Goal: Task Accomplishment & Management: Manage account settings

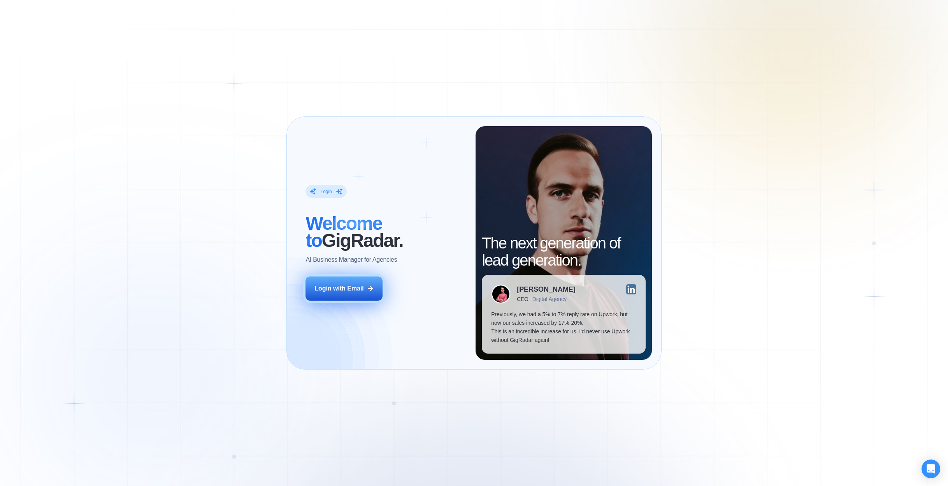
click at [335, 293] on button "Login with Email" at bounding box center [343, 288] width 77 height 24
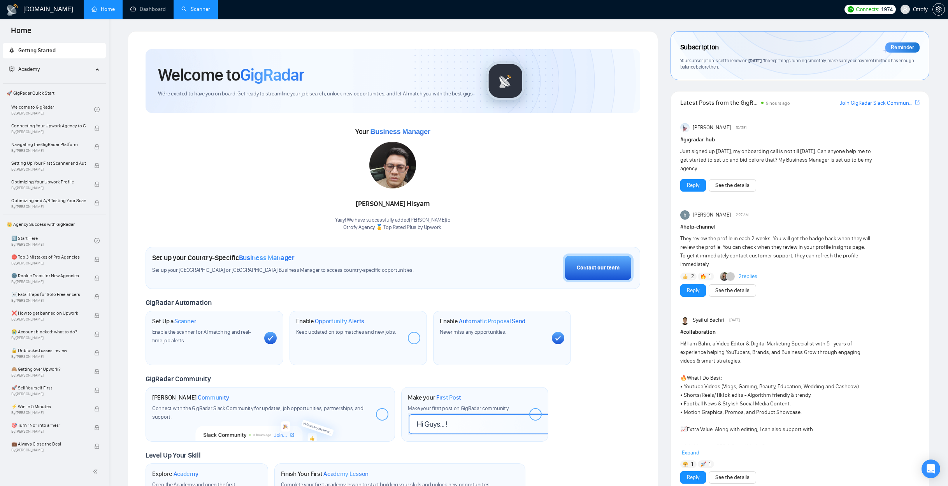
click at [190, 10] on link "Scanner" at bounding box center [195, 9] width 29 height 7
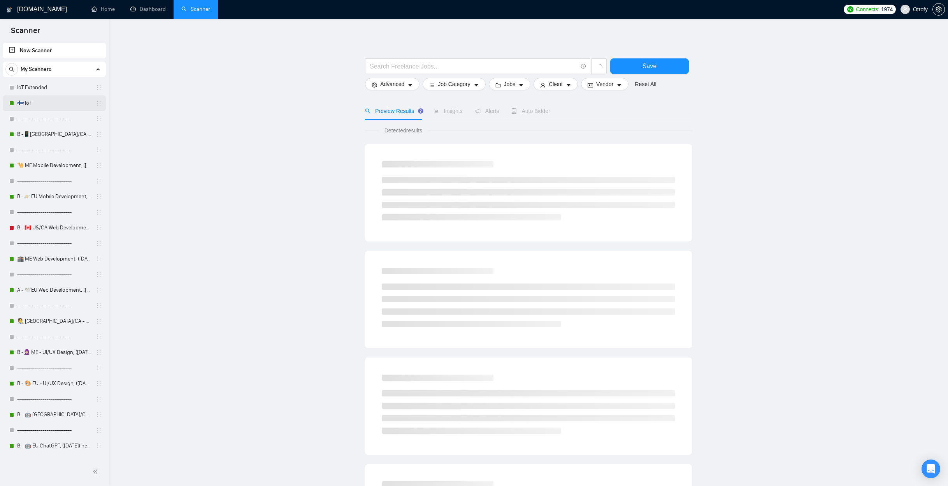
click at [47, 104] on link "🇫🇮 IoT" at bounding box center [54, 103] width 74 height 16
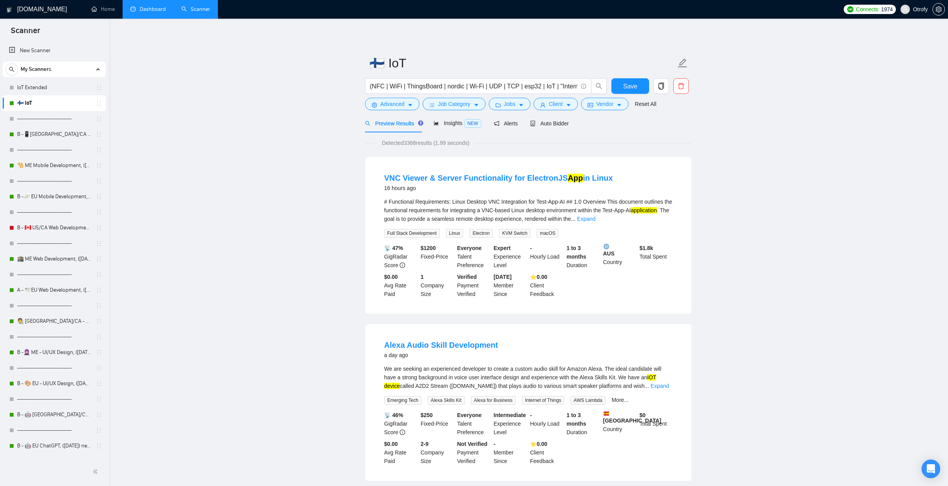
click at [147, 12] on link "Dashboard" at bounding box center [147, 9] width 35 height 7
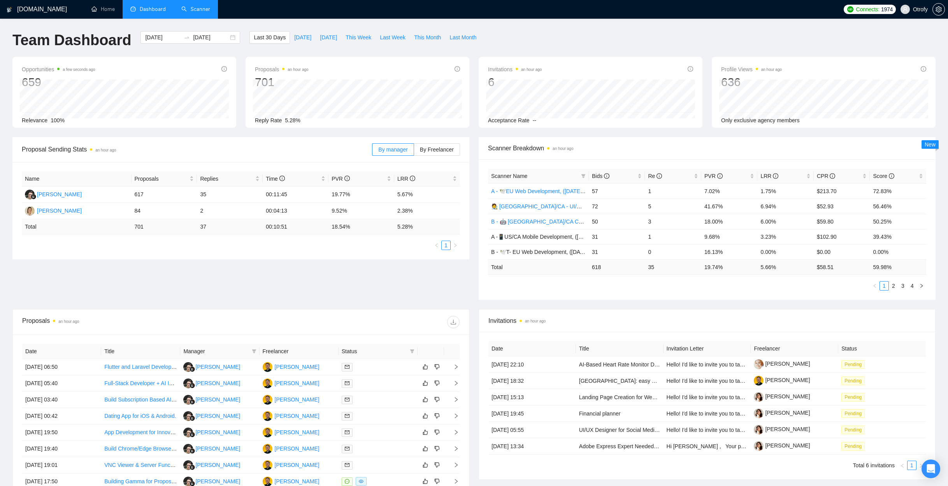
click at [475, 222] on div "Scanner Breakdown an hour ago Scanner Name Bids Re PVR LRR CPR Score A - 🕊️EU W…" at bounding box center [707, 218] width 466 height 163
click at [358, 40] on span "This Week" at bounding box center [358, 37] width 26 height 9
type input "[DATE]"
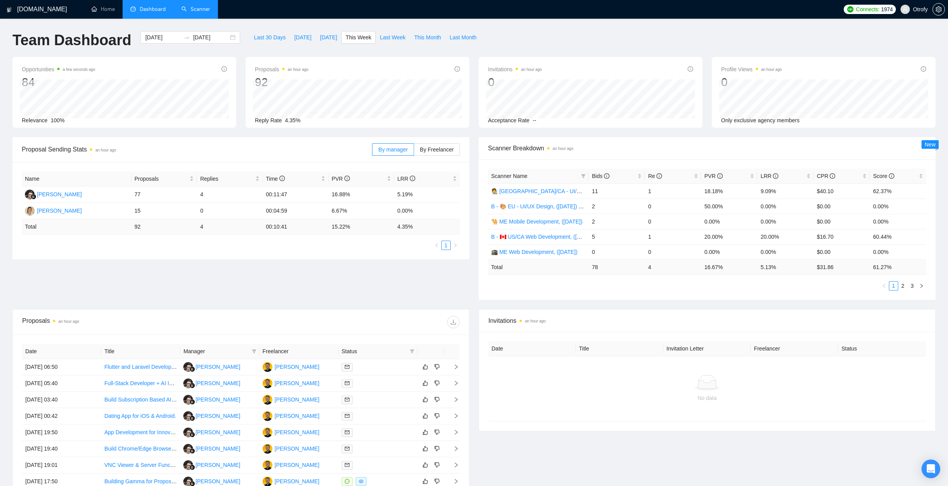
click at [688, 53] on div "Team Dashboard [DATE] [DATE] Last 30 Days [DATE] [DATE] This Week Last Week Thi…" at bounding box center [474, 44] width 932 height 26
click at [388, 39] on span "Last Week" at bounding box center [393, 37] width 26 height 9
type input "[DATE]"
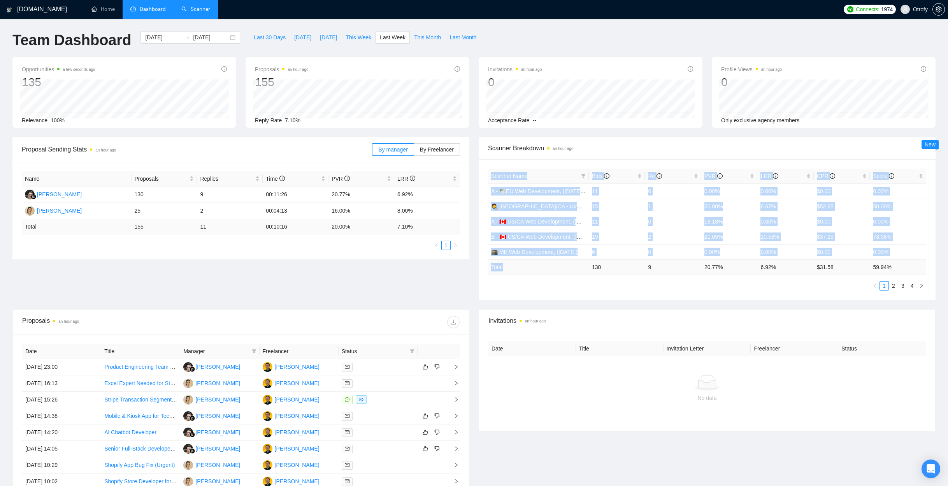
drag, startPoint x: 483, startPoint y: 175, endPoint x: 503, endPoint y: 274, distance: 100.5
click at [503, 274] on div "Scanner Name Bids Re PVR LRR CPR Score A - 🕊️EU Web Development, ([DATE]), port…" at bounding box center [707, 229] width 457 height 140
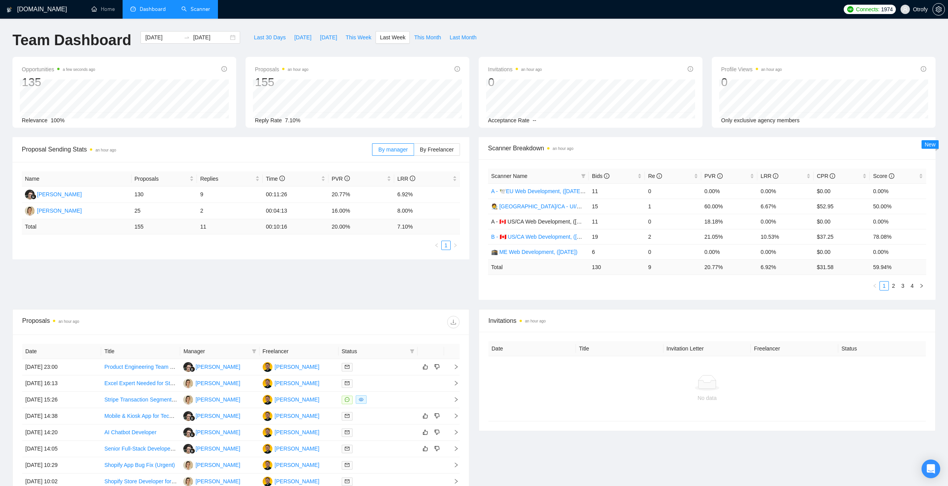
click at [503, 279] on div "Scanner Name Bids Re PVR LRR CPR Score A - 🕊️EU Web Development, ([DATE]), port…" at bounding box center [707, 229] width 438 height 122
click at [808, 176] on div "LRR" at bounding box center [785, 176] width 50 height 9
drag, startPoint x: 593, startPoint y: 192, endPoint x: 896, endPoint y: 191, distance: 303.1
click at [896, 191] on tr "B -🪐 EU Mobile Development, ([DATE]) 8 2 25.00% 25.00% $12.85 51.19%" at bounding box center [707, 190] width 438 height 15
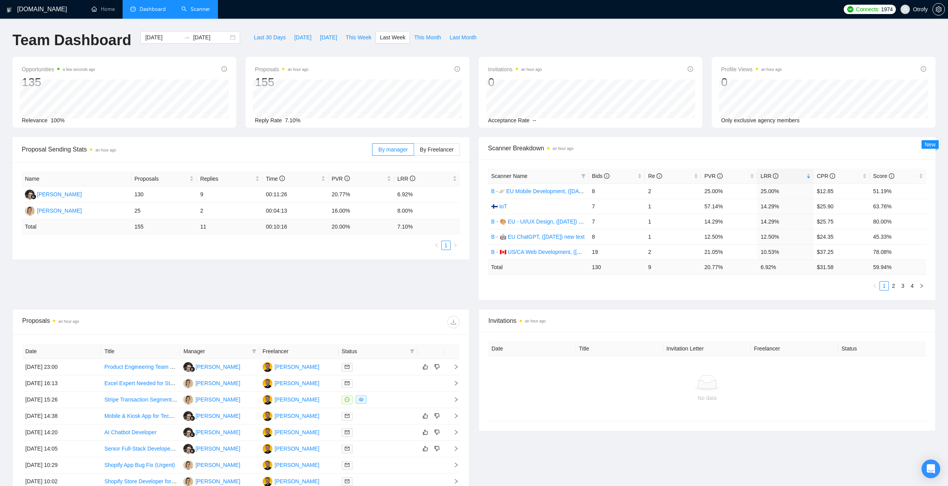
click at [735, 293] on div "Scanner Name Bids Re PVR LRR CPR Score B -🪐 EU Mobile Development, ([DATE]) 8 2…" at bounding box center [707, 229] width 457 height 140
drag, startPoint x: 705, startPoint y: 192, endPoint x: 724, endPoint y: 193, distance: 18.3
click at [724, 193] on td "25.00%" at bounding box center [729, 190] width 56 height 15
drag, startPoint x: 763, startPoint y: 191, endPoint x: 848, endPoint y: 191, distance: 85.2
click at [848, 191] on tr "B -🪐 EU Mobile Development, ([DATE]) 8 2 25.00% 25.00% $12.85 51.19%" at bounding box center [707, 190] width 438 height 15
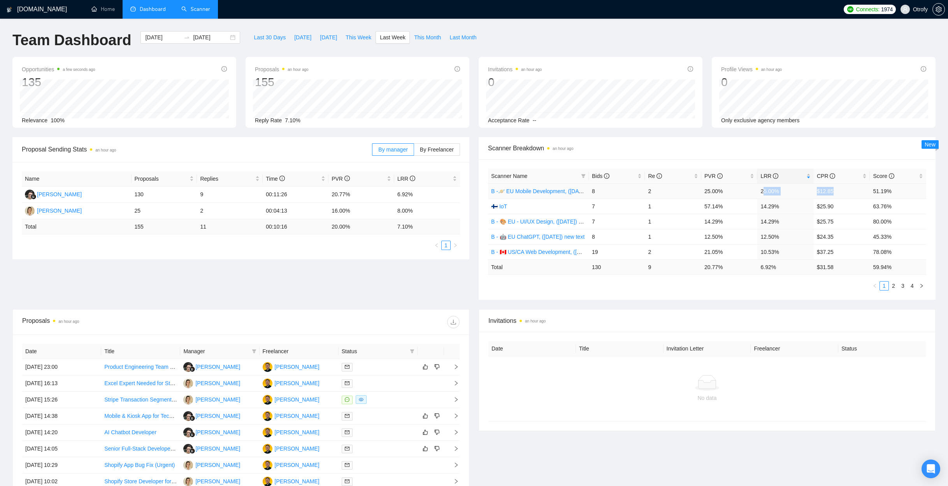
click at [848, 191] on td "$12.85" at bounding box center [841, 190] width 56 height 15
click at [556, 190] on link "B -🪐 EU Mobile Development, ([DATE])" at bounding box center [540, 191] width 98 height 6
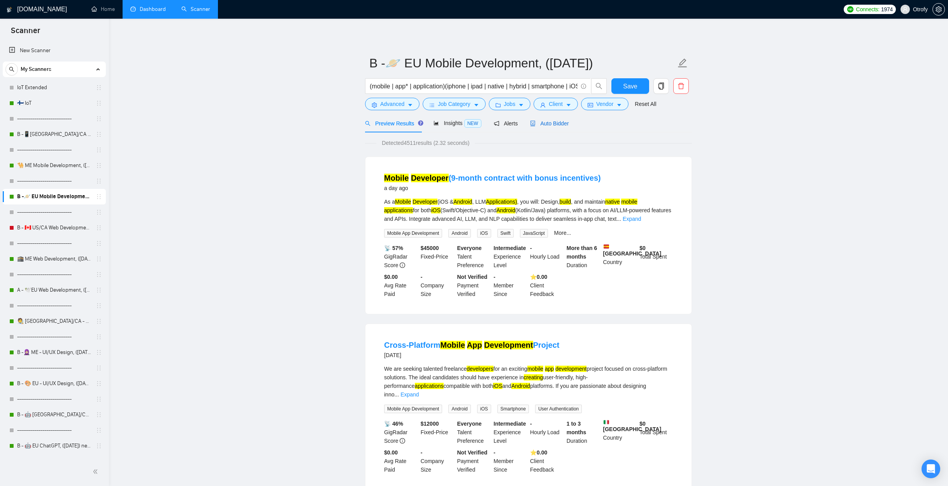
click at [556, 125] on span "Auto Bidder" at bounding box center [549, 123] width 39 height 6
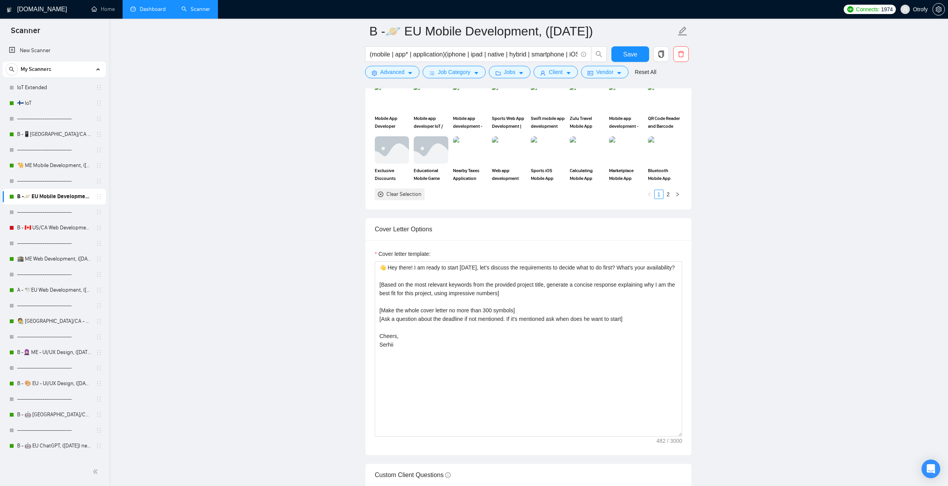
scroll to position [913, 0]
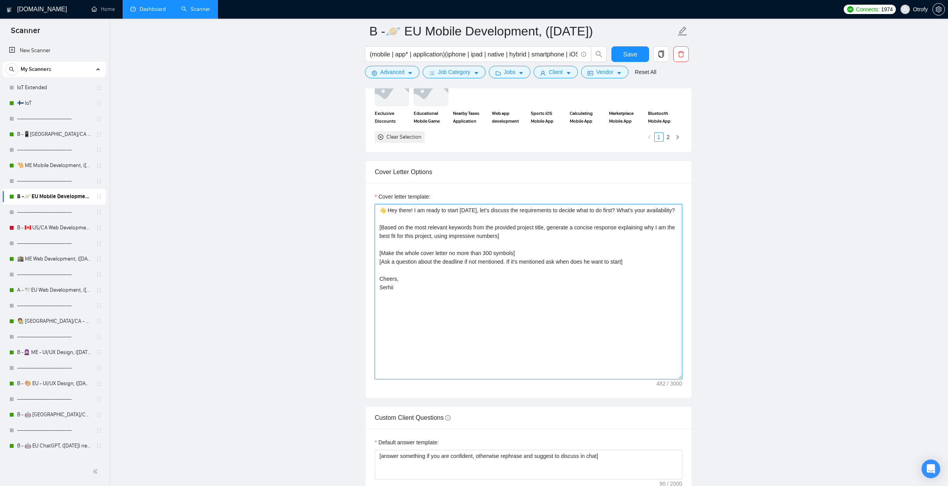
click at [472, 245] on textarea "👋 Hey there! I am ready to start [DATE], let's discuss the requirements to deci…" at bounding box center [528, 291] width 307 height 175
type textarea "👋 Hey there! I am ready to start [DATE], let's discuss the requirements to deci…"
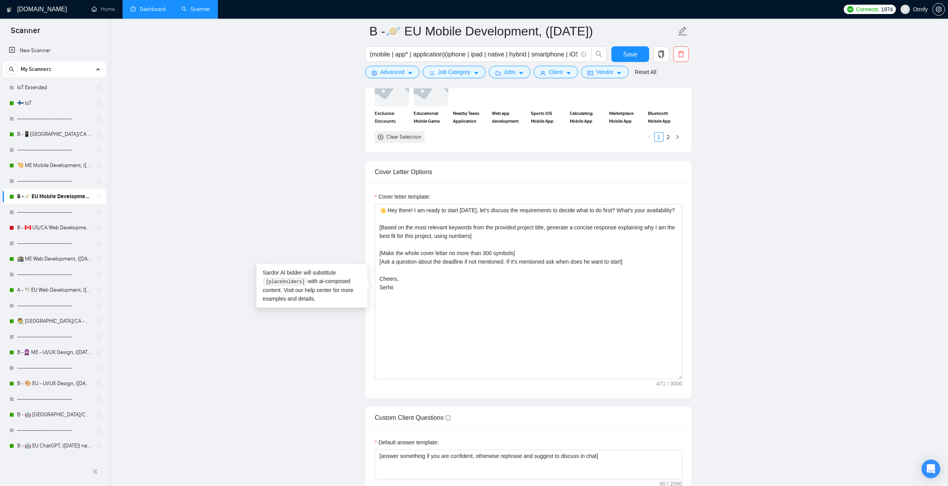
click at [272, 238] on main "B -🪐 EU Mobile Development, ([DATE]) (mobile | app* | application)(iphone | ipa…" at bounding box center [528, 289] width 814 height 2342
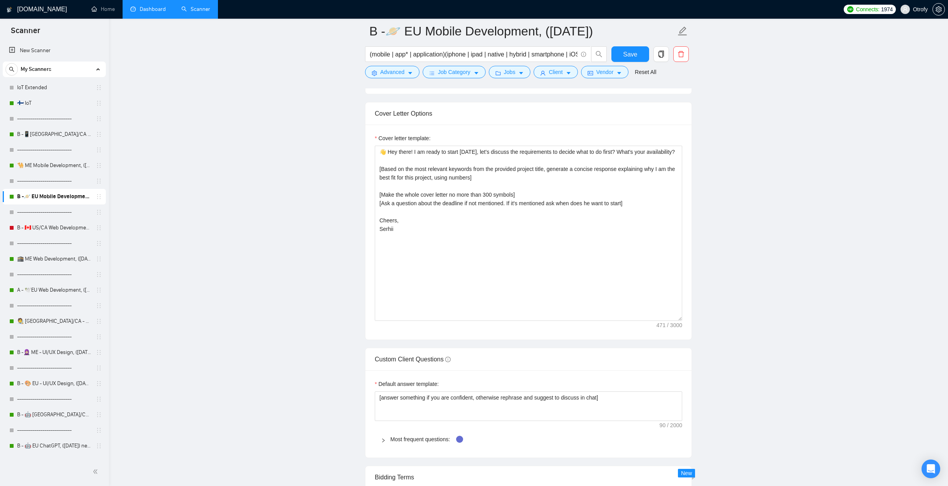
scroll to position [1103, 0]
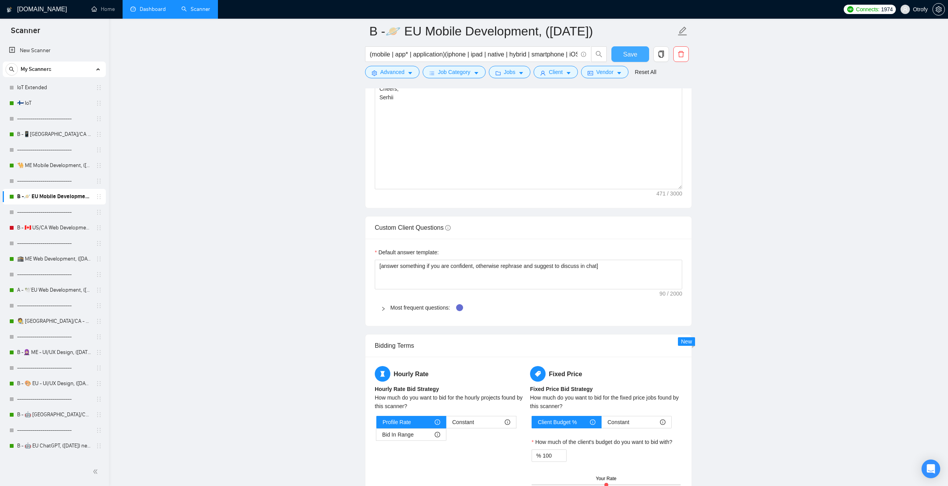
click at [630, 58] on span "Save" at bounding box center [630, 54] width 14 height 10
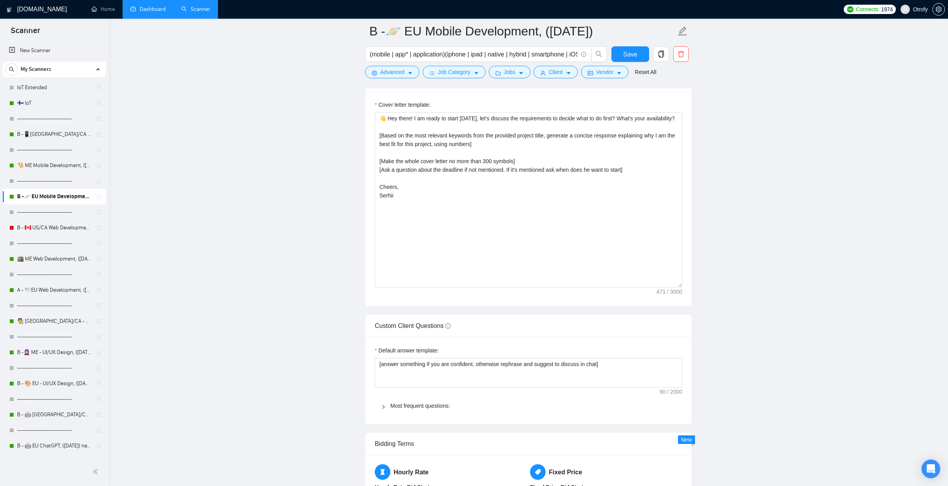
scroll to position [944, 0]
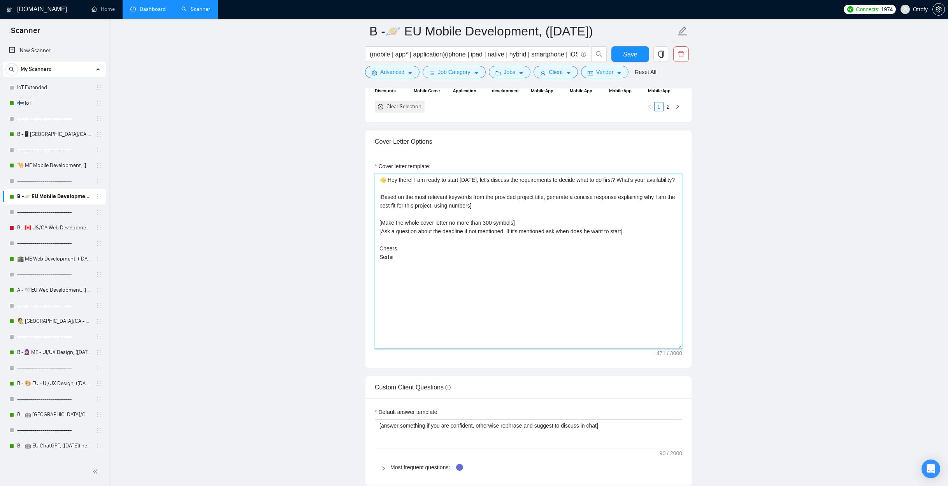
click at [386, 266] on textarea "👋 Hey there! I am ready to start [DATE], let's discuss the requirements to deci…" at bounding box center [528, 261] width 307 height 175
click at [352, 320] on main "B -🪐 EU Mobile Development, ([DATE]) (mobile | app* | application)(iphone | ipa…" at bounding box center [528, 258] width 814 height 2342
click at [386, 265] on textarea "👋 Hey there! I am ready to start [DATE], let's discuss the requirements to deci…" at bounding box center [528, 261] width 307 height 175
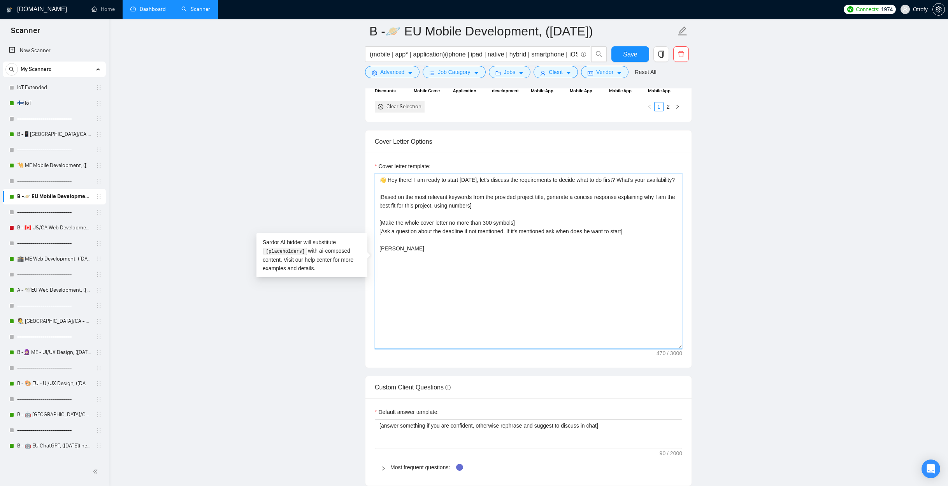
type textarea "👋 Hey there! I am ready to start [DATE], let's discuss the requirements to deci…"
click at [269, 345] on main "B -🪐 EU Mobile Development, ([DATE]) (mobile | app* | application)(iphone | ipa…" at bounding box center [528, 258] width 814 height 2342
click at [628, 56] on span "Save" at bounding box center [630, 54] width 14 height 10
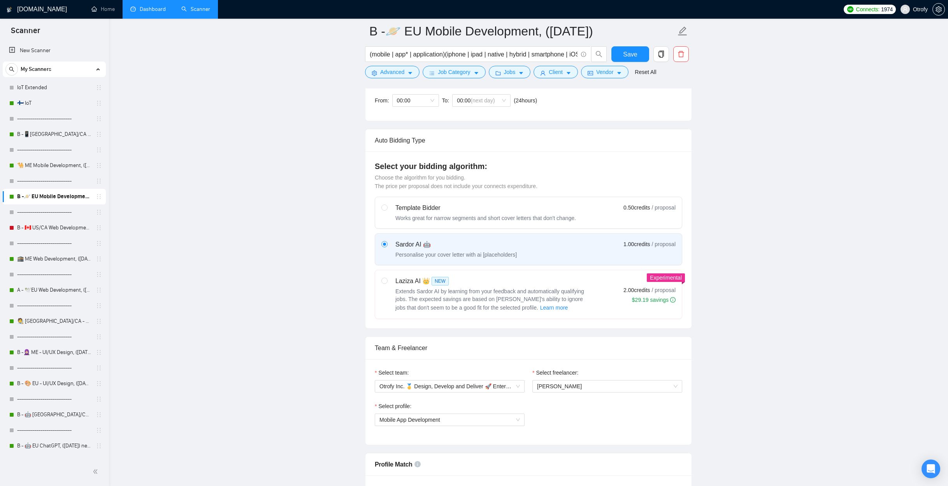
scroll to position [0, 0]
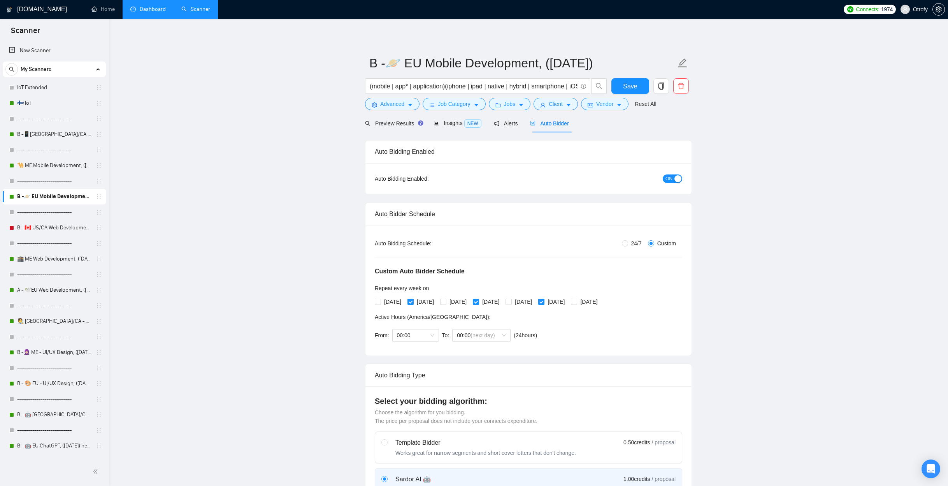
click at [150, 12] on link "Dashboard" at bounding box center [147, 9] width 35 height 7
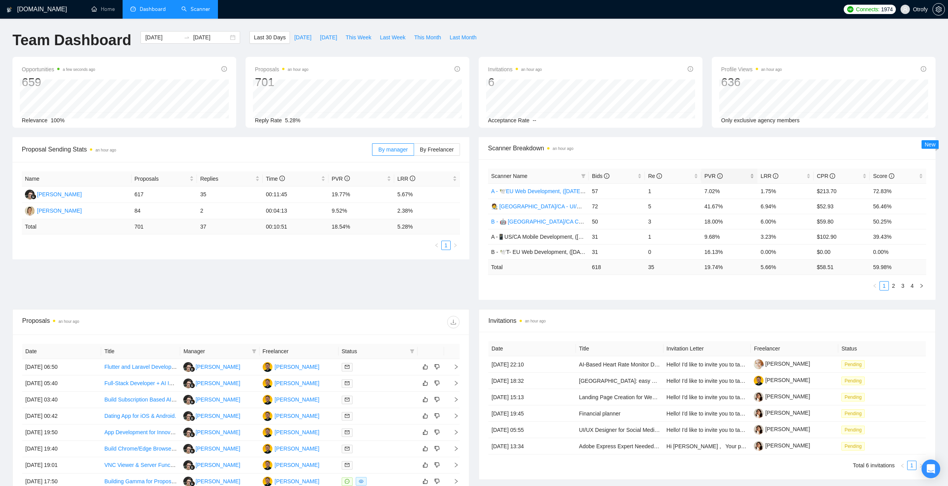
click at [751, 176] on div "PVR" at bounding box center [729, 176] width 50 height 9
drag, startPoint x: 529, startPoint y: 221, endPoint x: 571, endPoint y: 224, distance: 41.7
click at [571, 224] on td "A - 🧕🏼 ME - UI/UX Design, ([DATE])" at bounding box center [538, 221] width 101 height 15
click at [542, 297] on div "Scanner Name Bids Re PVR LRR CPR Score 🧑‍🎨 [GEOGRAPHIC_DATA]/CA - UI/UX Design,…" at bounding box center [707, 229] width 457 height 140
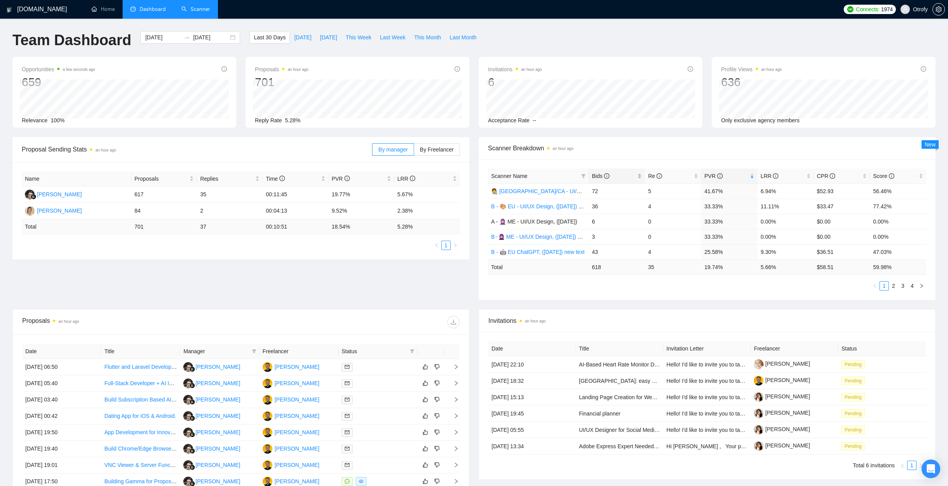
click at [637, 177] on div "Bids" at bounding box center [617, 176] width 50 height 9
click at [658, 295] on div "Scanner Name Bids Re PVR LRR CPR Score B -📱[GEOGRAPHIC_DATA]/CA Mobile Developm…" at bounding box center [707, 229] width 457 height 140
drag, startPoint x: 763, startPoint y: 191, endPoint x: 775, endPoint y: 190, distance: 12.1
click at [775, 190] on td "2.41%" at bounding box center [785, 190] width 56 height 15
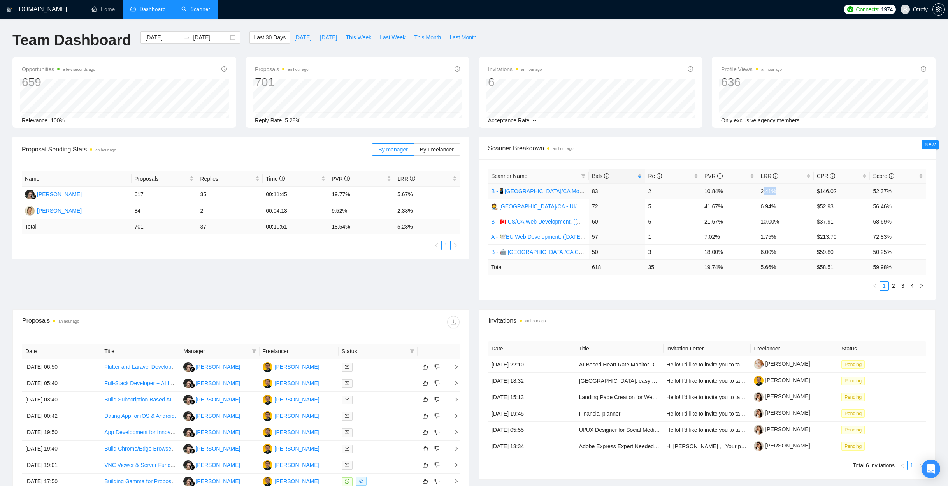
click at [775, 190] on td "2.41%" at bounding box center [785, 190] width 56 height 15
drag, startPoint x: 776, startPoint y: 190, endPoint x: 762, endPoint y: 190, distance: 14.0
click at [762, 190] on td "2.41%" at bounding box center [785, 190] width 56 height 15
drag, startPoint x: 762, startPoint y: 237, endPoint x: 775, endPoint y: 237, distance: 12.5
click at [775, 237] on td "1.75%" at bounding box center [785, 236] width 56 height 15
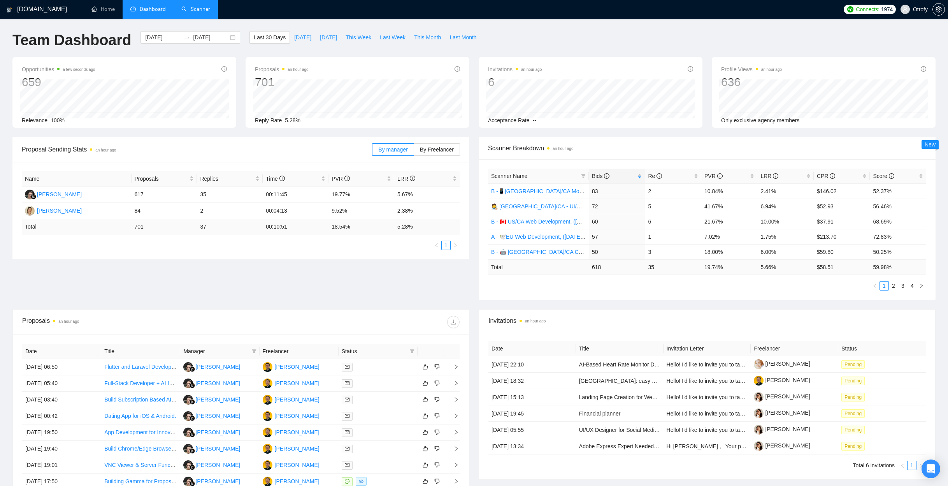
click at [740, 294] on div "Scanner Name Bids Re PVR LRR CPR Score B -📱[GEOGRAPHIC_DATA]/CA Mobile Developm…" at bounding box center [707, 229] width 457 height 140
click at [808, 176] on div "LRR" at bounding box center [785, 176] width 50 height 9
click at [755, 288] on ul "1 2 3 4" at bounding box center [707, 285] width 438 height 9
click at [582, 176] on icon "filter" at bounding box center [583, 176] width 5 height 5
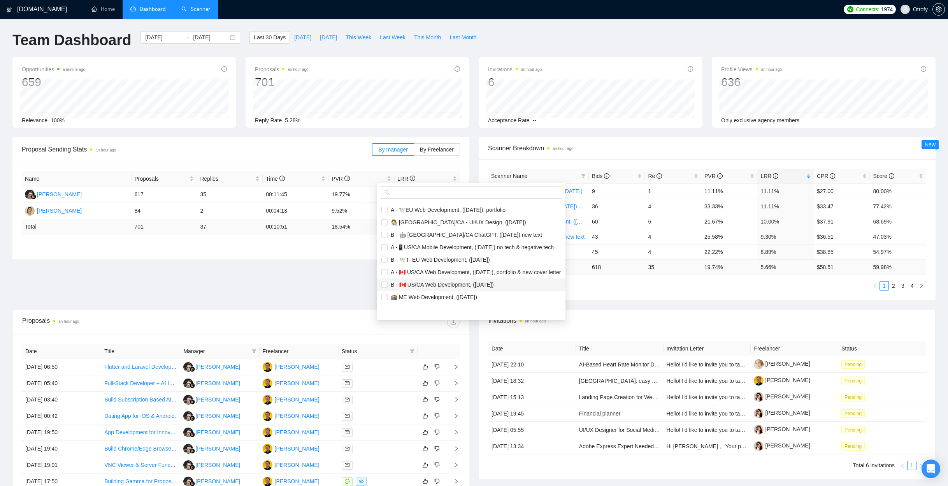
click at [447, 285] on span "B - 🇨🇦 US/CA Web Development, ([DATE])" at bounding box center [440, 284] width 106 height 6
checkbox input "true"
click at [450, 270] on span "A - 🇨🇦 US/CA Web Development, ([DATE]), portfolio & new cover letter" at bounding box center [473, 272] width 173 height 6
checkbox input "true"
click at [339, 280] on main "Team Dashboard [DATE] [DATE] Last 30 Days [DATE] [DATE] This Week Last Week Thi…" at bounding box center [473, 294] width 923 height 526
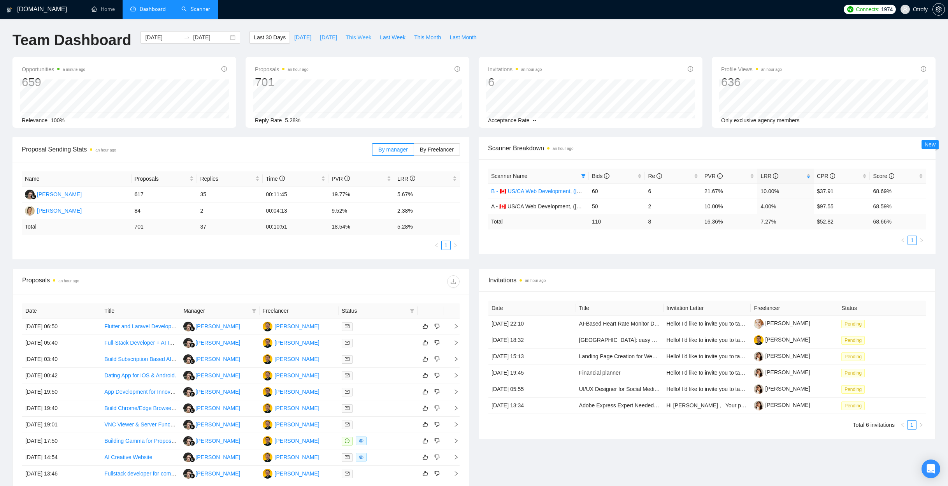
click at [363, 39] on span "This Week" at bounding box center [358, 37] width 26 height 9
type input "[DATE]"
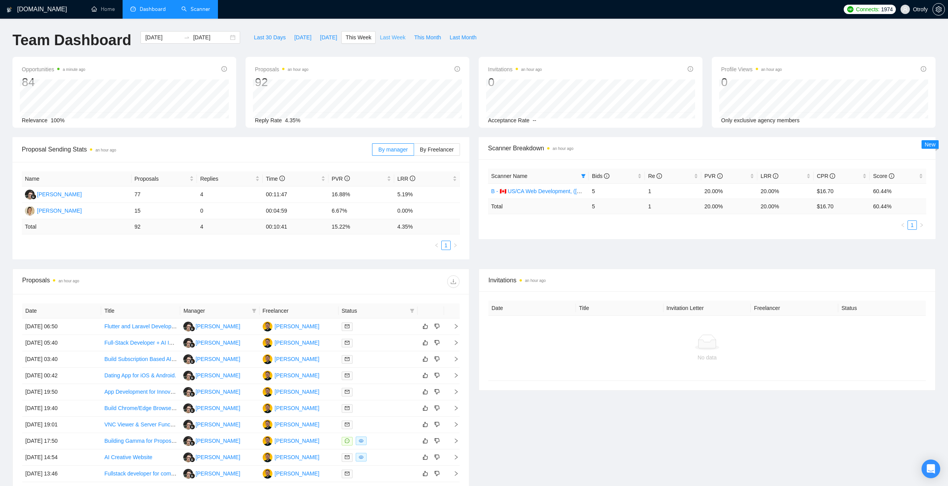
click at [383, 40] on span "Last Week" at bounding box center [393, 37] width 26 height 9
type input "[DATE]"
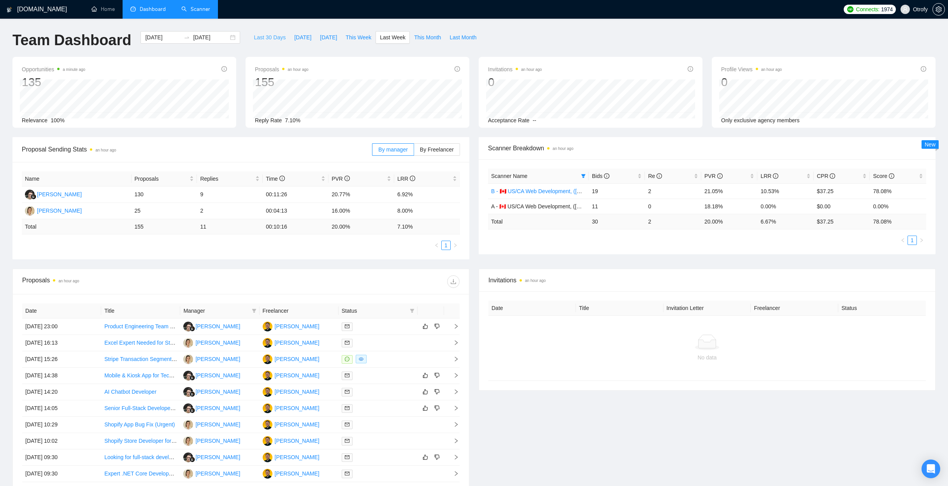
click at [254, 39] on span "Last 30 Days" at bounding box center [270, 37] width 32 height 9
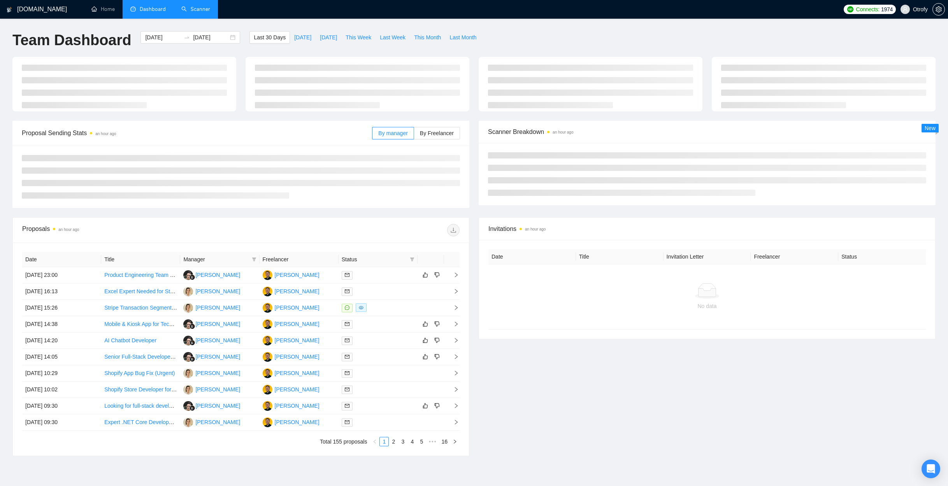
type input "[DATE]"
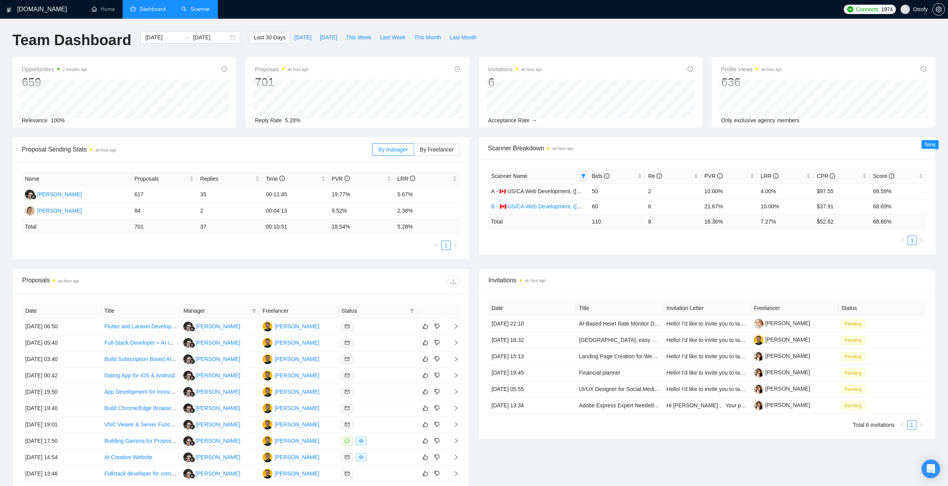
click at [582, 176] on icon "filter" at bounding box center [583, 176] width 5 height 5
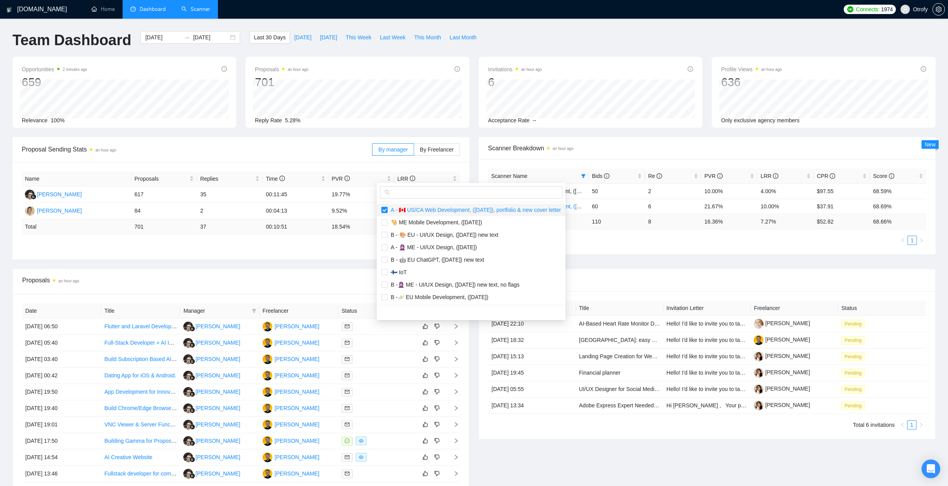
click at [403, 210] on span "A - 🇨🇦 US/CA Web Development, ([DATE]), portfolio & new cover letter" at bounding box center [473, 210] width 173 height 6
checkbox input "false"
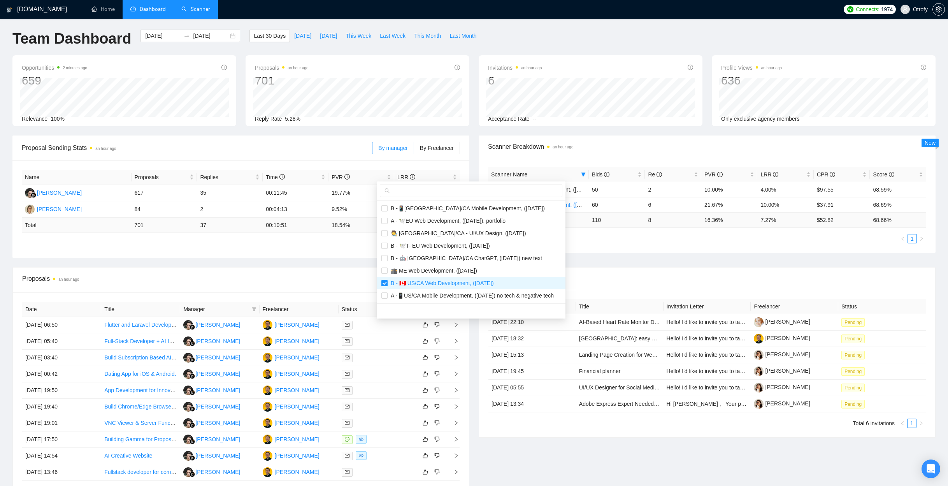
scroll to position [4, 0]
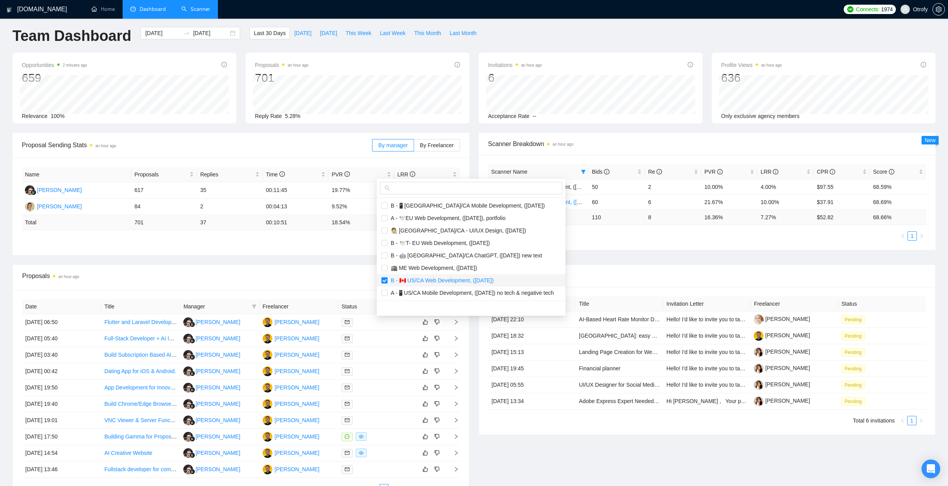
click at [434, 280] on span "B - 🇨🇦 US/CA Web Development, ([DATE])" at bounding box center [440, 280] width 106 height 6
checkbox input "false"
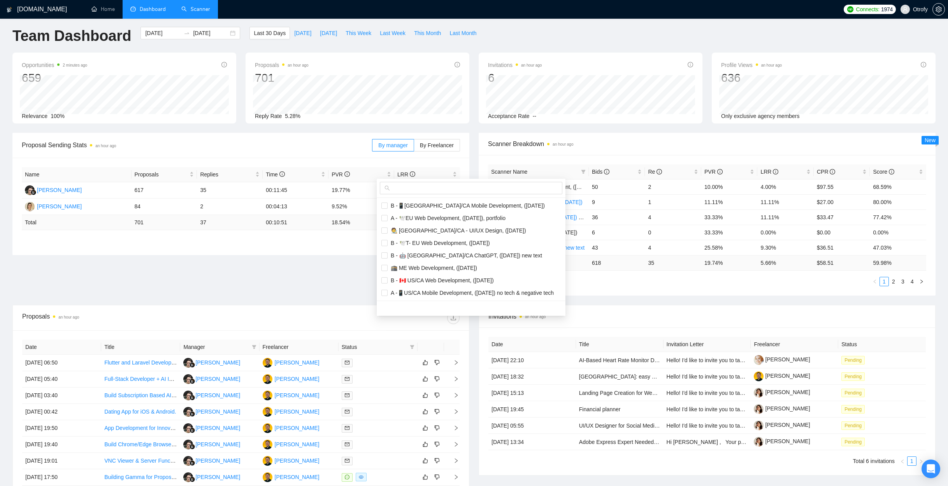
click at [329, 263] on div "Proposal Sending Stats an hour ago By manager By Freelancer Name Proposals Repl…" at bounding box center [474, 219] width 932 height 172
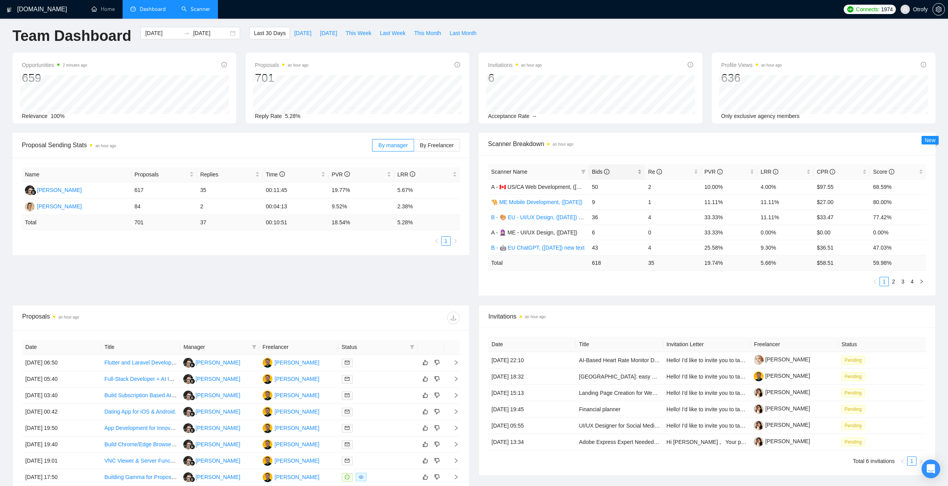
click at [640, 172] on div "Bids" at bounding box center [617, 171] width 50 height 9
click at [893, 283] on link "2" at bounding box center [893, 281] width 9 height 9
drag, startPoint x: 706, startPoint y: 250, endPoint x: 719, endPoint y: 250, distance: 13.6
click at [719, 250] on td "15.15%" at bounding box center [729, 247] width 56 height 15
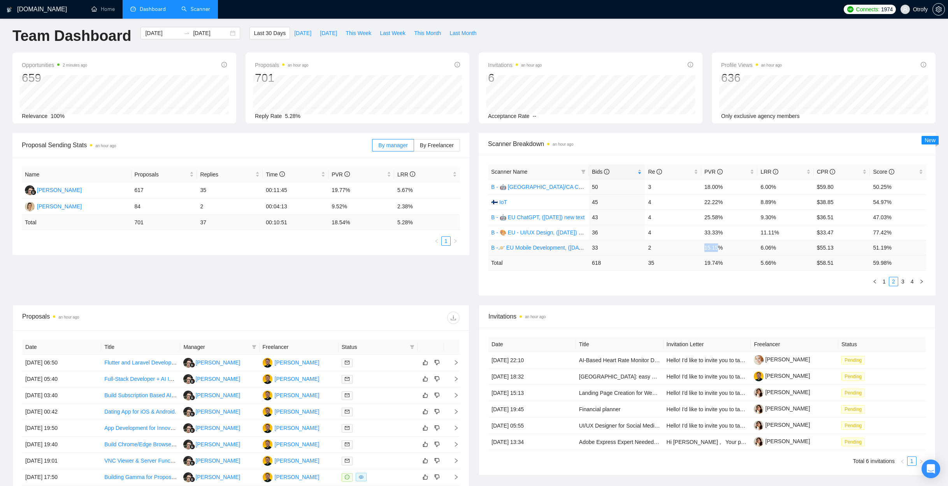
drag, startPoint x: 705, startPoint y: 246, endPoint x: 722, endPoint y: 247, distance: 16.7
click at [722, 247] on td "15.15%" at bounding box center [729, 247] width 56 height 15
drag, startPoint x: 760, startPoint y: 249, endPoint x: 777, endPoint y: 249, distance: 17.1
click at [777, 249] on td "6.06%" at bounding box center [785, 247] width 56 height 15
click at [743, 285] on ul "1 2 3 4" at bounding box center [707, 281] width 438 height 9
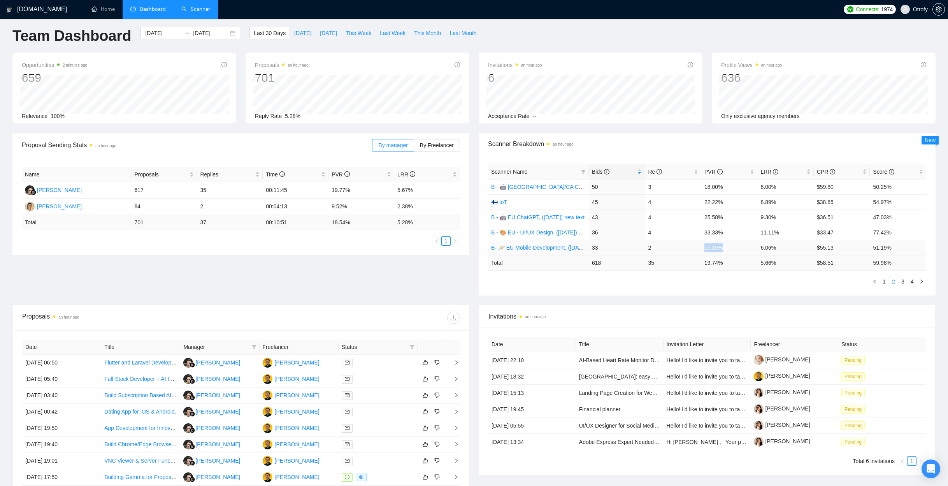
drag, startPoint x: 710, startPoint y: 248, endPoint x: 725, endPoint y: 247, distance: 15.6
click at [724, 247] on td "15.15%" at bounding box center [729, 247] width 56 height 15
drag, startPoint x: 759, startPoint y: 247, endPoint x: 780, endPoint y: 249, distance: 20.4
click at [780, 249] on td "6.06%" at bounding box center [785, 247] width 56 height 15
click at [754, 277] on ul "1 2 3 4" at bounding box center [707, 281] width 438 height 9
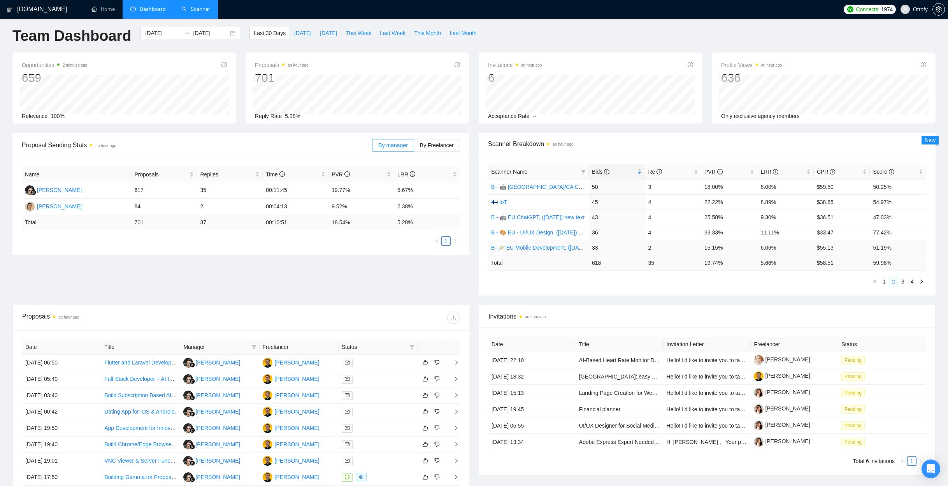
click at [541, 247] on link "B -🪐 EU Mobile Development, ([DATE])" at bounding box center [540, 247] width 98 height 6
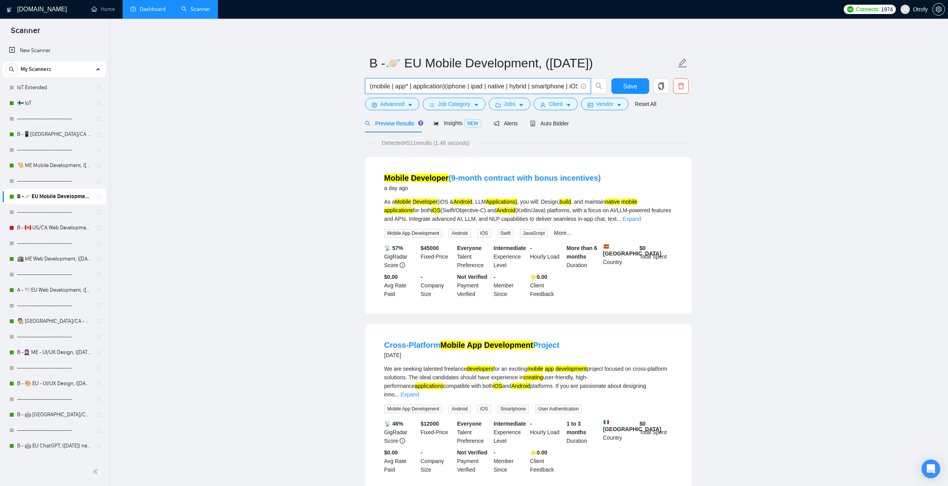
click at [416, 87] on input "(mobile | app* | application)(iphone | ipad | native | hybrid | smartphone | iO…" at bounding box center [474, 86] width 208 height 10
click at [408, 105] on icon "caret-down" at bounding box center [409, 104] width 5 height 5
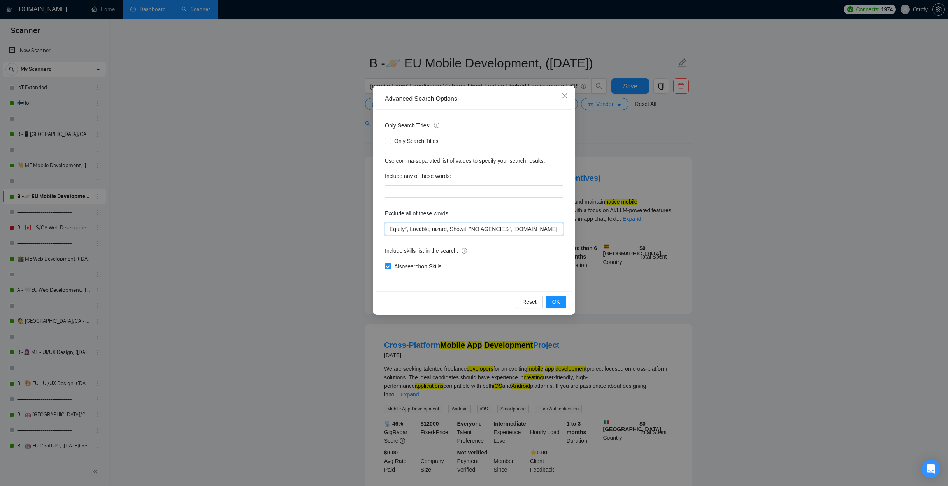
click at [427, 230] on input "Equity*, Lovable, uizard, Showit, "NO AGENCIES", [DOMAIN_NAME], bubble, audit, …" at bounding box center [474, 229] width 178 height 12
click at [561, 98] on icon "close" at bounding box center [564, 96] width 6 height 6
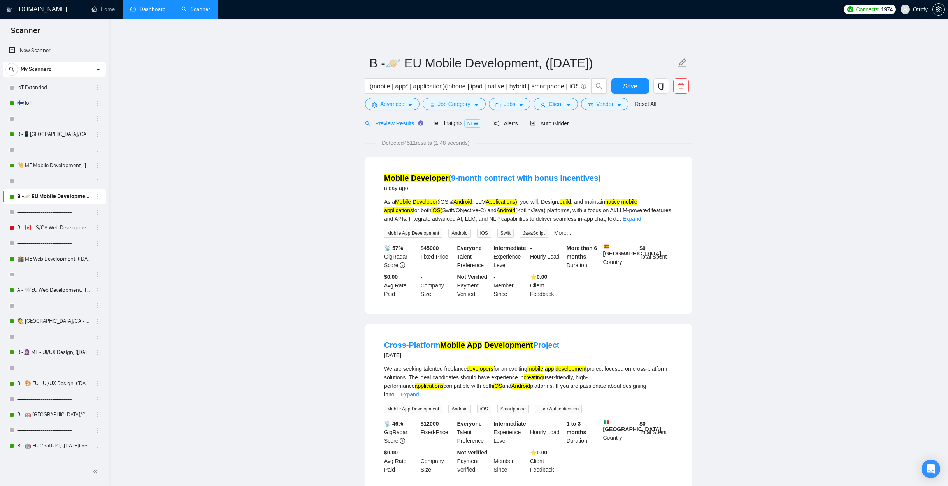
click at [409, 144] on span "Detected 4511 results (1.48 seconds)" at bounding box center [425, 143] width 98 height 9
click at [153, 11] on link "Dashboard" at bounding box center [147, 9] width 35 height 7
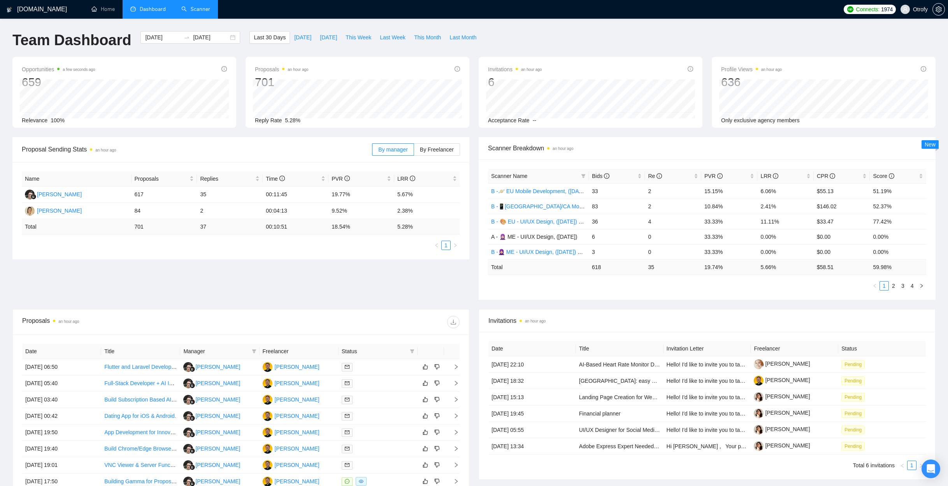
click at [474, 216] on div "Scanner Breakdown an hour ago Scanner Name Bids Re PVR LRR CPR Score B -🪐 EU Mo…" at bounding box center [707, 218] width 466 height 163
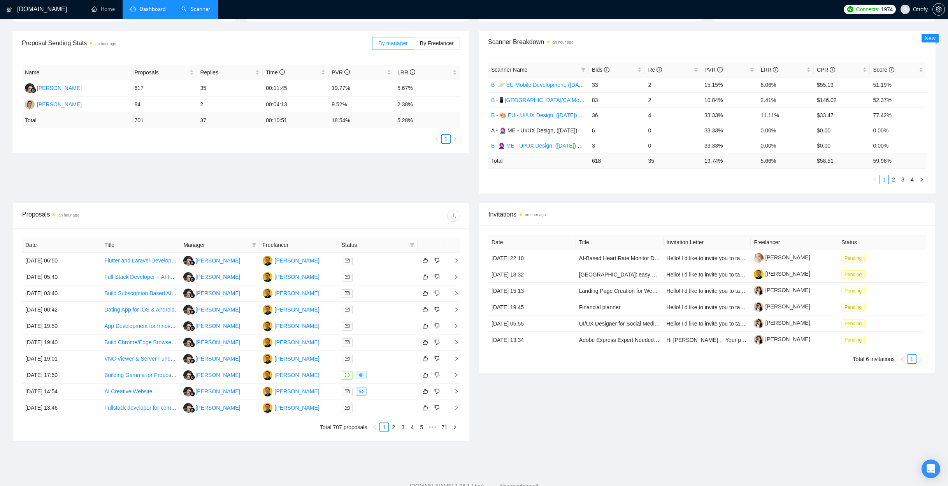
scroll to position [131, 0]
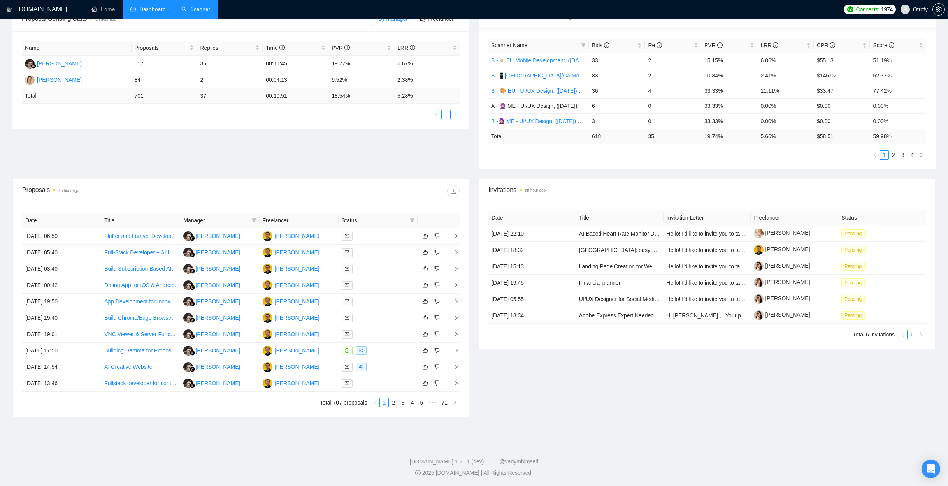
click at [474, 272] on div "Invitations an hour ago Date Title Invitation Letter Freelancer Status [DATE] 2…" at bounding box center [707, 297] width 466 height 238
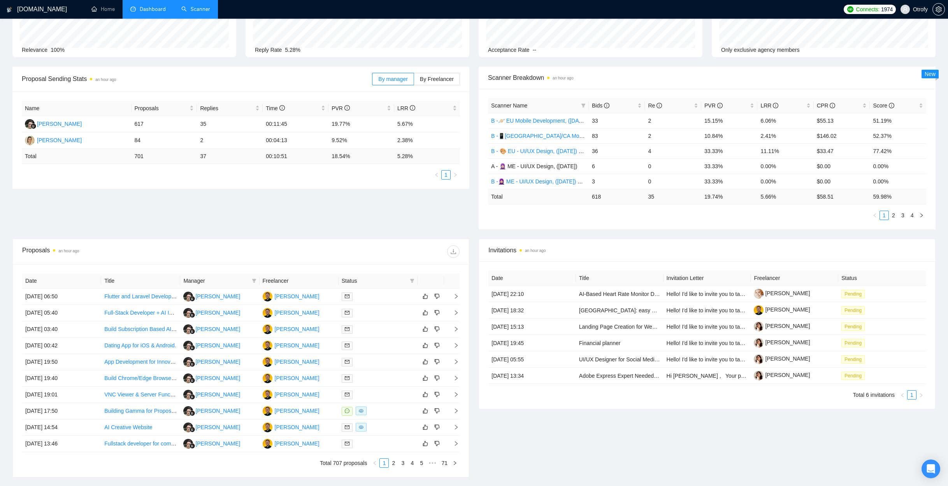
scroll to position [0, 0]
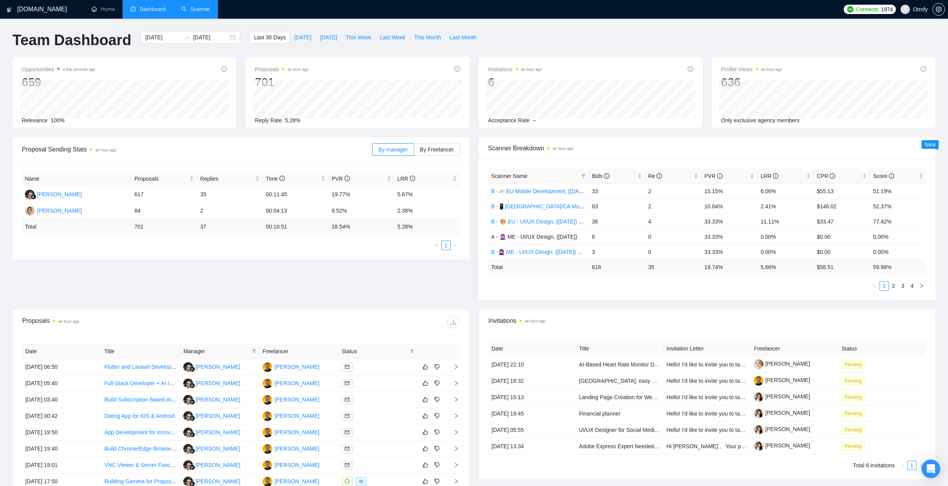
click at [476, 217] on div "Scanner Breakdown an hour ago Scanner Name Bids Re PVR LRR CPR Score B -🪐 EU Mo…" at bounding box center [707, 218] width 466 height 163
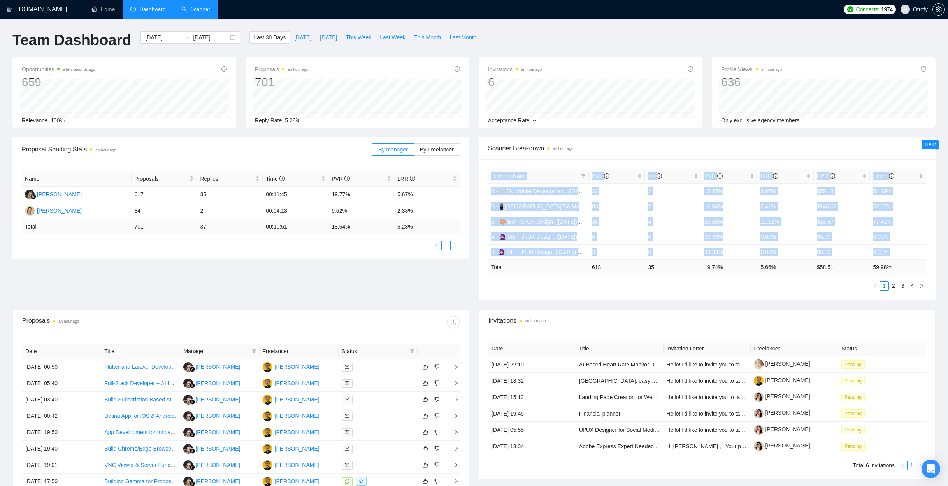
drag, startPoint x: 482, startPoint y: 193, endPoint x: 490, endPoint y: 263, distance: 70.1
click at [490, 263] on div "Scanner Name Bids Re PVR LRR CPR Score B -🪐 EU Mobile Development, ([DATE]) 33 …" at bounding box center [707, 229] width 457 height 140
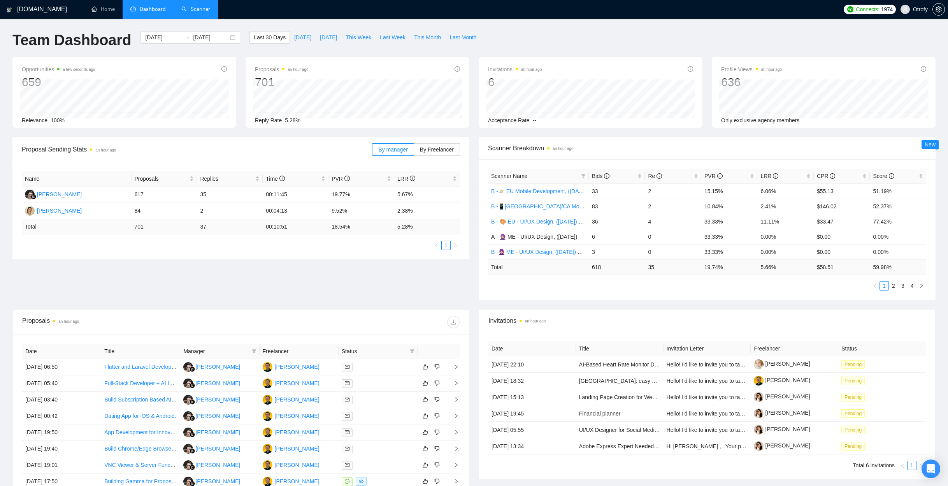
click at [488, 273] on td "Total" at bounding box center [538, 266] width 101 height 15
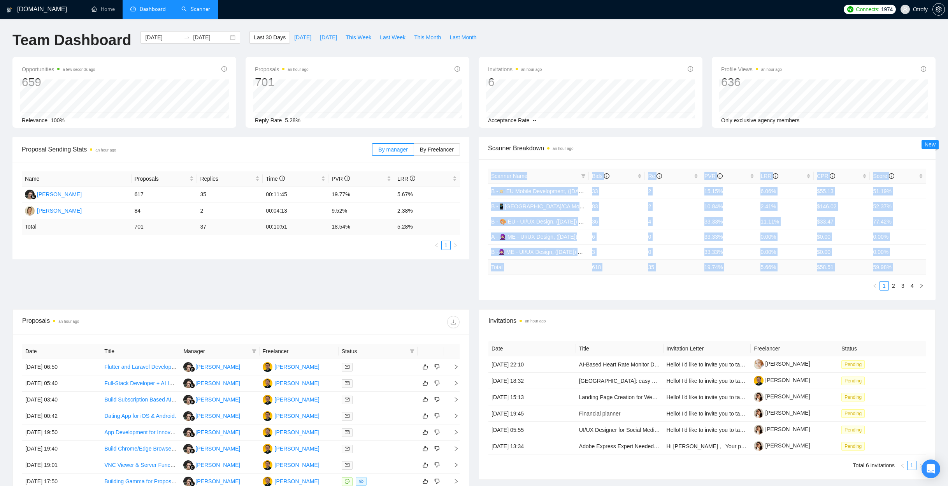
drag, startPoint x: 492, startPoint y: 283, endPoint x: 484, endPoint y: 187, distance: 96.4
click at [486, 184] on div "Scanner Name Bids Re PVR LRR CPR Score B -🪐 EU Mobile Development, ([DATE]) 33 …" at bounding box center [707, 229] width 457 height 140
click at [480, 201] on div "Scanner Name Bids Re PVR LRR CPR Score B -🪐 EU Mobile Development, ([DATE]) 33 …" at bounding box center [707, 229] width 457 height 140
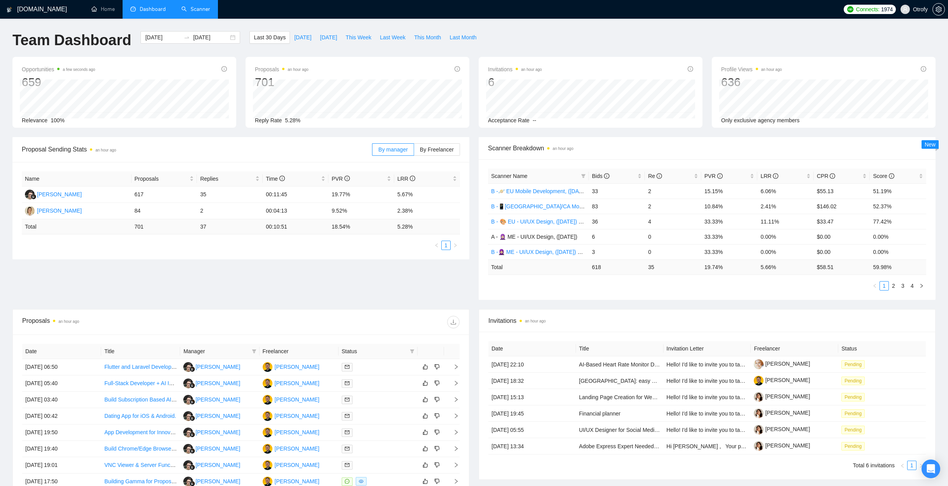
click at [198, 12] on link "Scanner" at bounding box center [195, 9] width 29 height 7
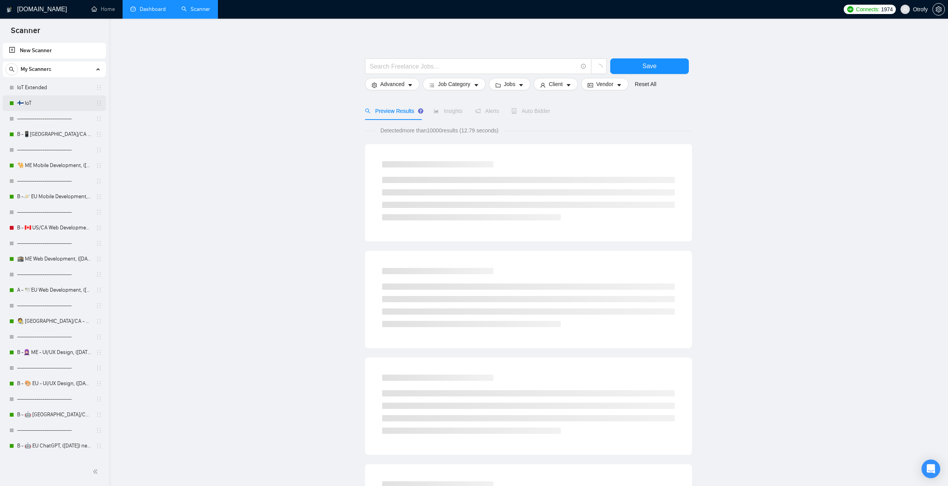
click at [51, 105] on link "🇫🇮 IoT" at bounding box center [54, 103] width 74 height 16
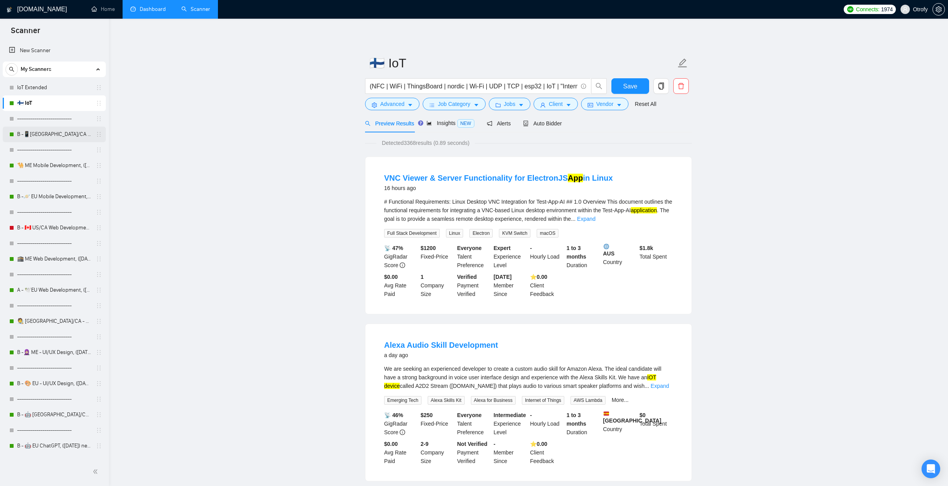
click at [53, 134] on link "B -📱[GEOGRAPHIC_DATA]/CA Mobile Development, ([DATE])" at bounding box center [54, 134] width 74 height 16
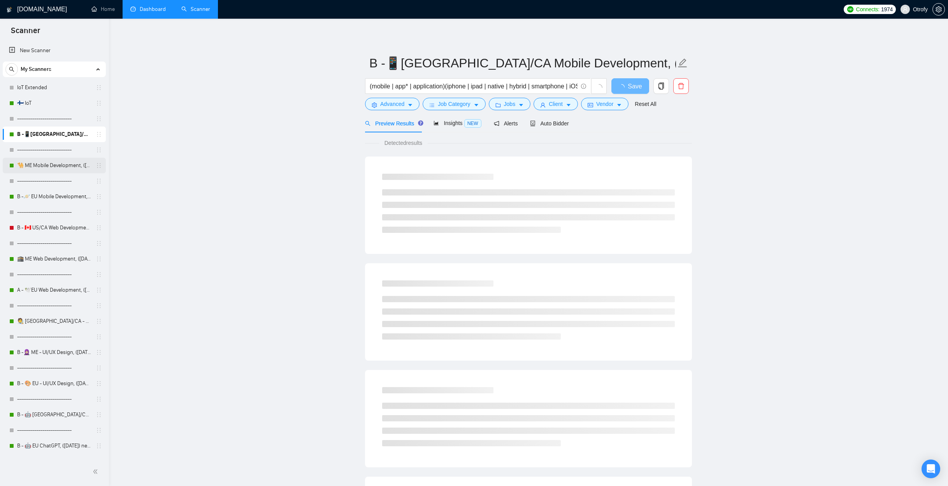
click at [48, 167] on link "🐪 ME Mobile Development, ([DATE])" at bounding box center [54, 166] width 74 height 16
click at [51, 137] on link "B -📱[GEOGRAPHIC_DATA]/CA Mobile Development, ([DATE])" at bounding box center [54, 134] width 74 height 16
click at [55, 103] on link "🇫🇮 IoT" at bounding box center [54, 103] width 74 height 16
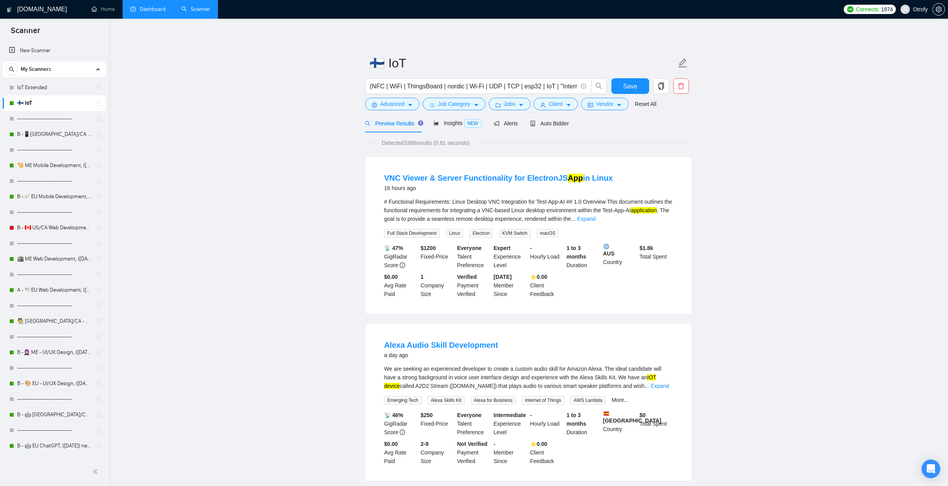
click at [154, 12] on link "Dashboard" at bounding box center [147, 9] width 35 height 7
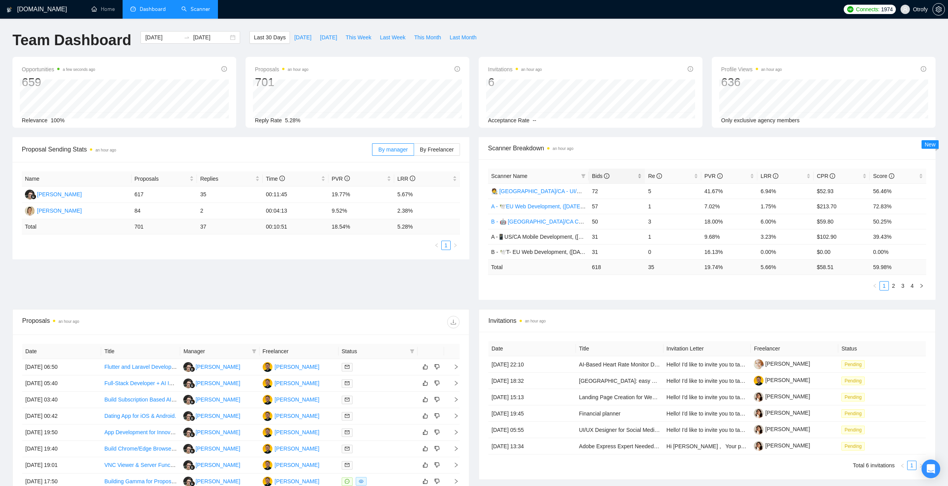
click at [640, 175] on div "Bids" at bounding box center [617, 176] width 50 height 9
click at [894, 288] on link "2" at bounding box center [893, 285] width 9 height 9
click at [901, 288] on link "3" at bounding box center [902, 285] width 9 height 9
click at [890, 288] on link "2" at bounding box center [893, 285] width 9 height 9
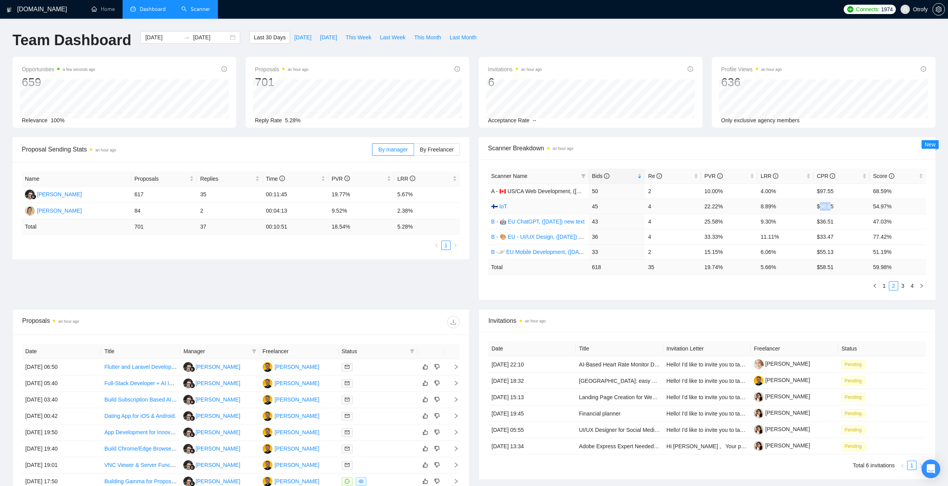
drag, startPoint x: 819, startPoint y: 206, endPoint x: 835, endPoint y: 207, distance: 15.2
click at [833, 206] on td "$38.85" at bounding box center [841, 205] width 56 height 15
click at [835, 207] on td "$38.85" at bounding box center [841, 205] width 56 height 15
click at [864, 177] on div "CPR" at bounding box center [842, 176] width 50 height 9
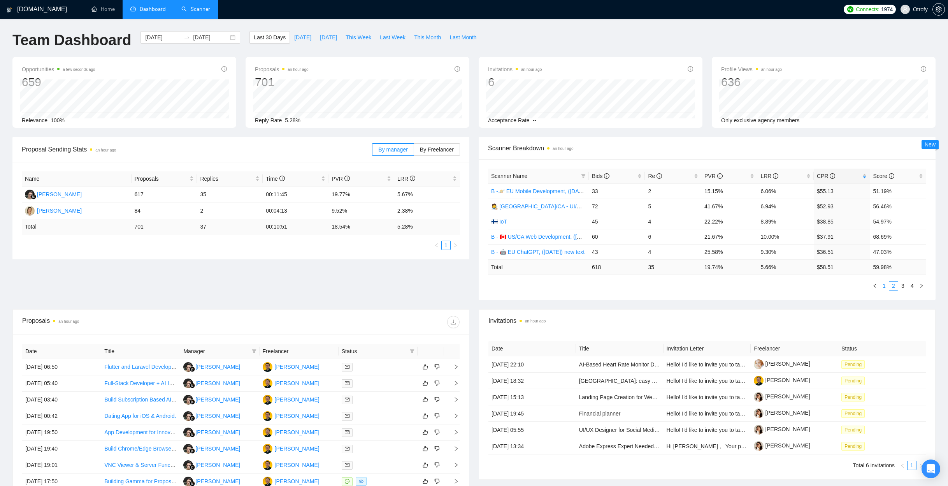
click at [885, 286] on link "1" at bounding box center [884, 285] width 9 height 9
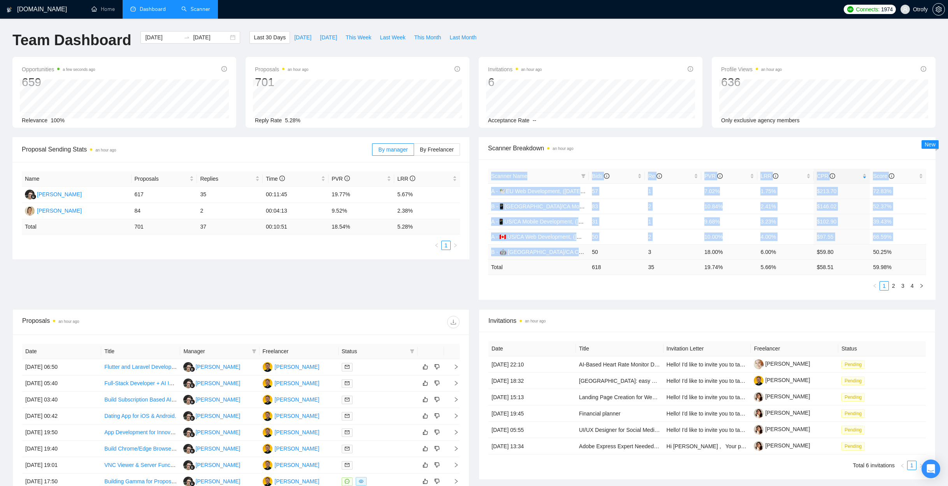
drag, startPoint x: 484, startPoint y: 191, endPoint x: 510, endPoint y: 260, distance: 74.2
click at [509, 257] on div "Scanner Name Bids Re PVR LRR CPR Score A - 🕊️EU Web Development, ([DATE]), port…" at bounding box center [707, 229] width 457 height 140
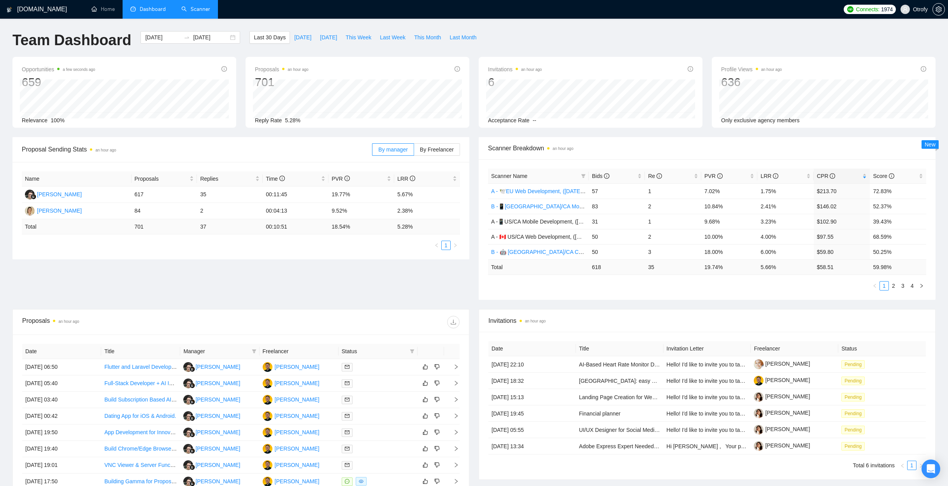
click at [519, 286] on ul "1 2 3 4" at bounding box center [707, 285] width 438 height 9
drag, startPoint x: 821, startPoint y: 191, endPoint x: 838, endPoint y: 192, distance: 17.5
click at [838, 192] on td "$213.70" at bounding box center [841, 190] width 56 height 15
drag, startPoint x: 821, startPoint y: 206, endPoint x: 837, endPoint y: 206, distance: 16.0
click at [837, 206] on td "$146.02" at bounding box center [841, 205] width 56 height 15
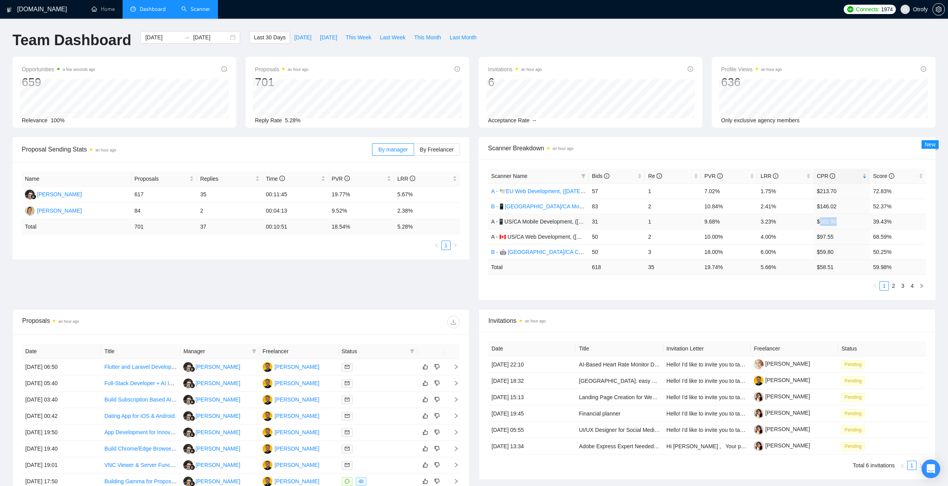
drag, startPoint x: 821, startPoint y: 222, endPoint x: 838, endPoint y: 222, distance: 17.5
click at [838, 222] on td "$102.90" at bounding box center [841, 221] width 56 height 15
click at [802, 296] on div "Scanner Name Bids Re PVR LRR CPR Score A - 🕊️EU Web Development, ([DATE]), port…" at bounding box center [707, 229] width 457 height 140
